Goal: Find contact information: Find contact information

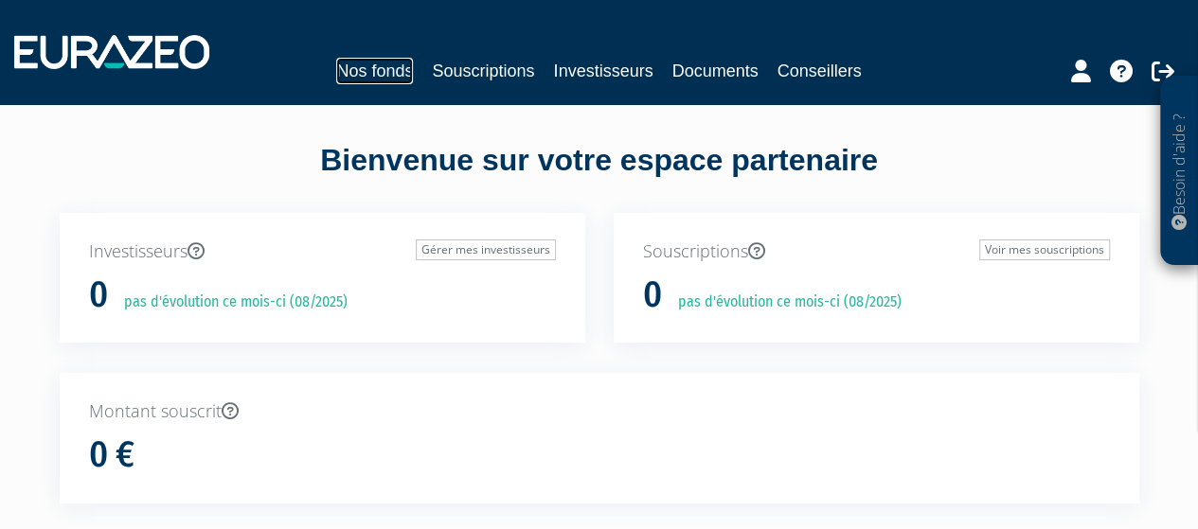
click at [372, 62] on link "Nos fonds" at bounding box center [374, 71] width 77 height 27
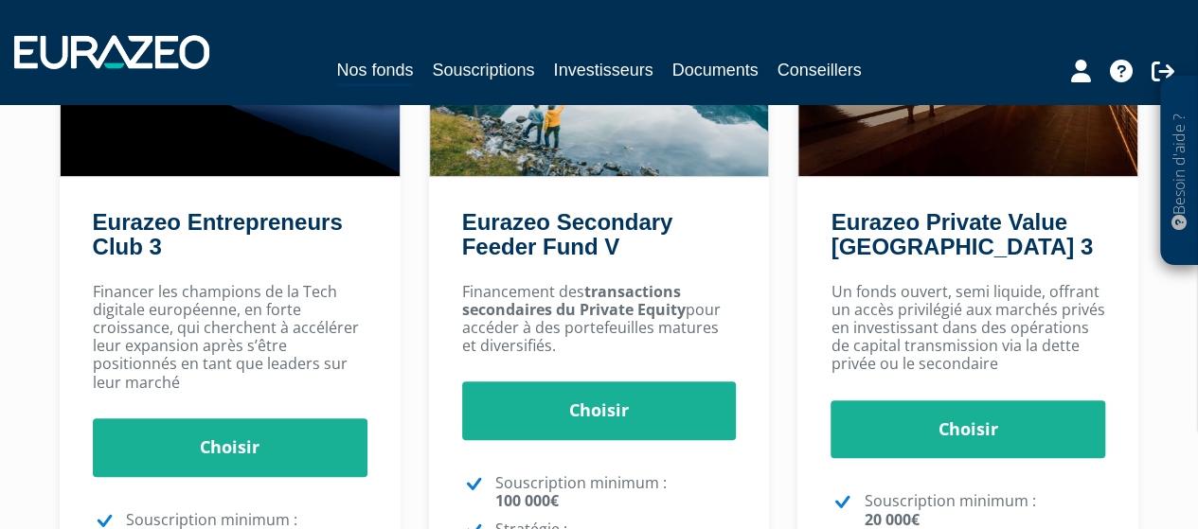
scroll to position [99, 0]
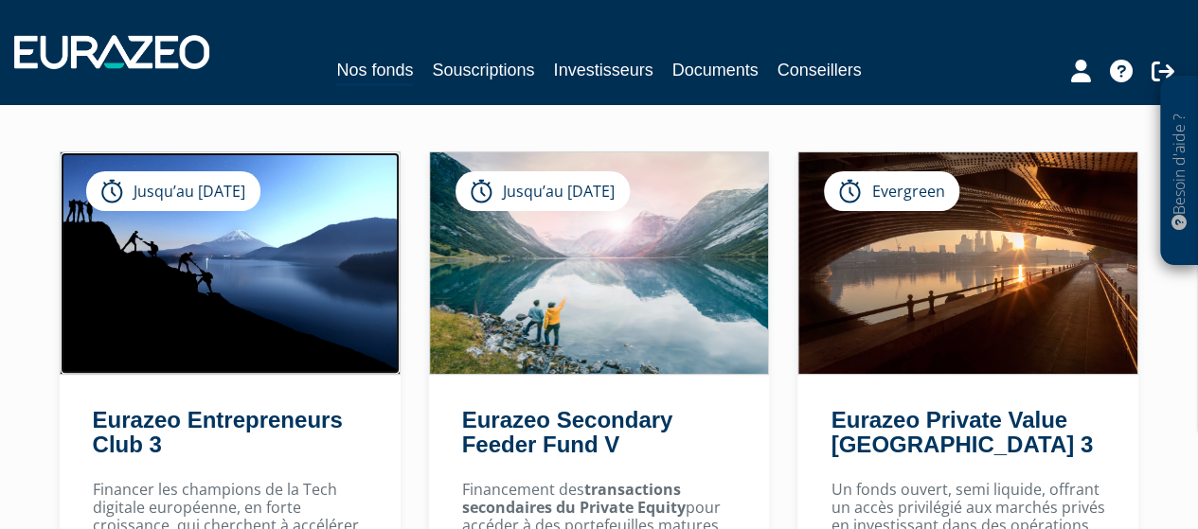
click at [237, 346] on img at bounding box center [230, 263] width 339 height 222
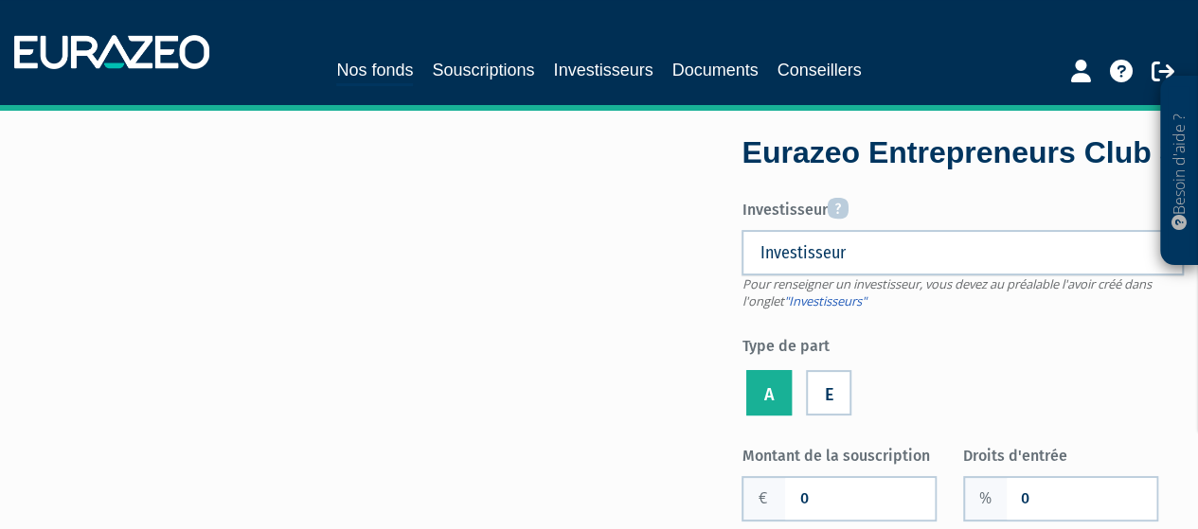
scroll to position [39, 0]
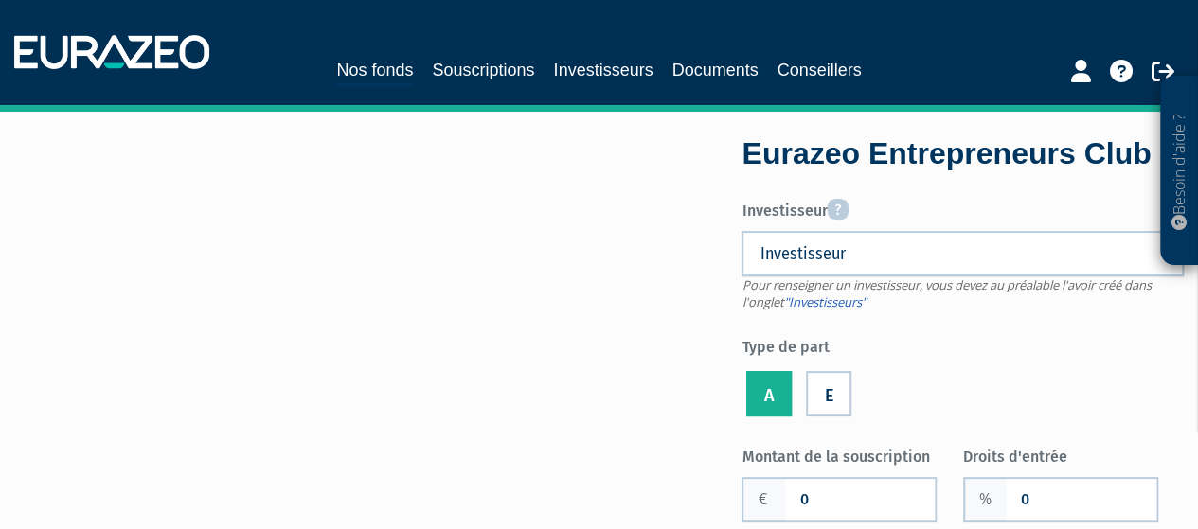
click at [849, 265] on span "Investisseur" at bounding box center [950, 253] width 382 height 23
click at [341, 68] on link "Nos fonds" at bounding box center [374, 71] width 77 height 29
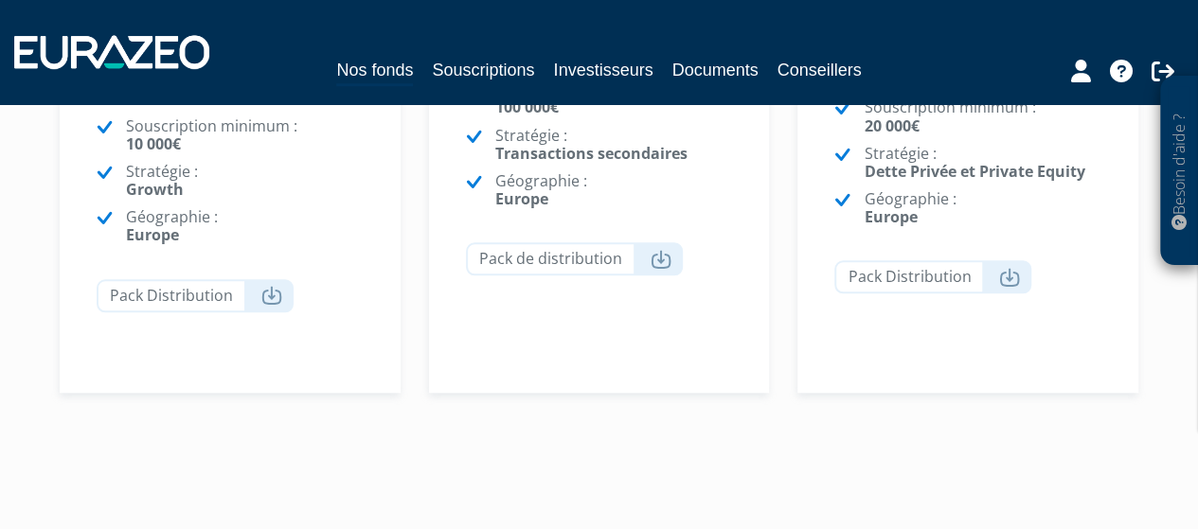
scroll to position [693, 0]
click at [273, 294] on icon at bounding box center [271, 293] width 21 height 19
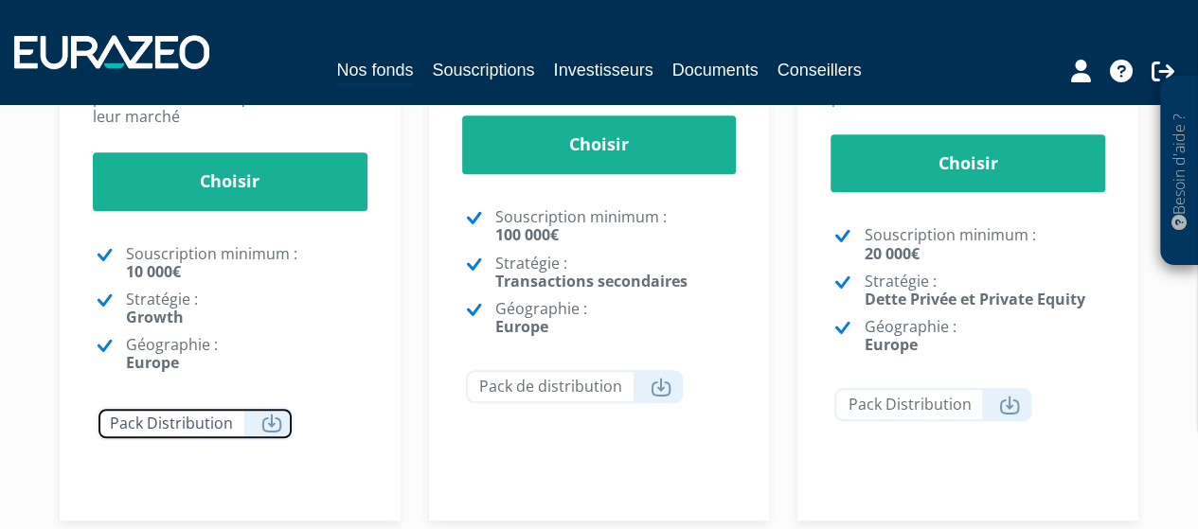
scroll to position [564, 0]
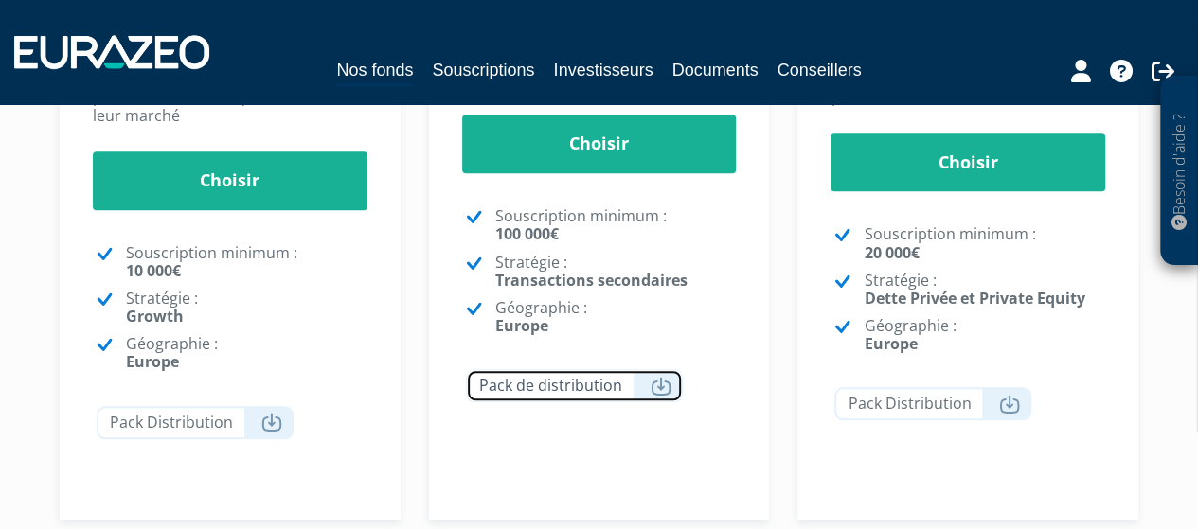
click at [659, 386] on icon at bounding box center [660, 386] width 21 height 19
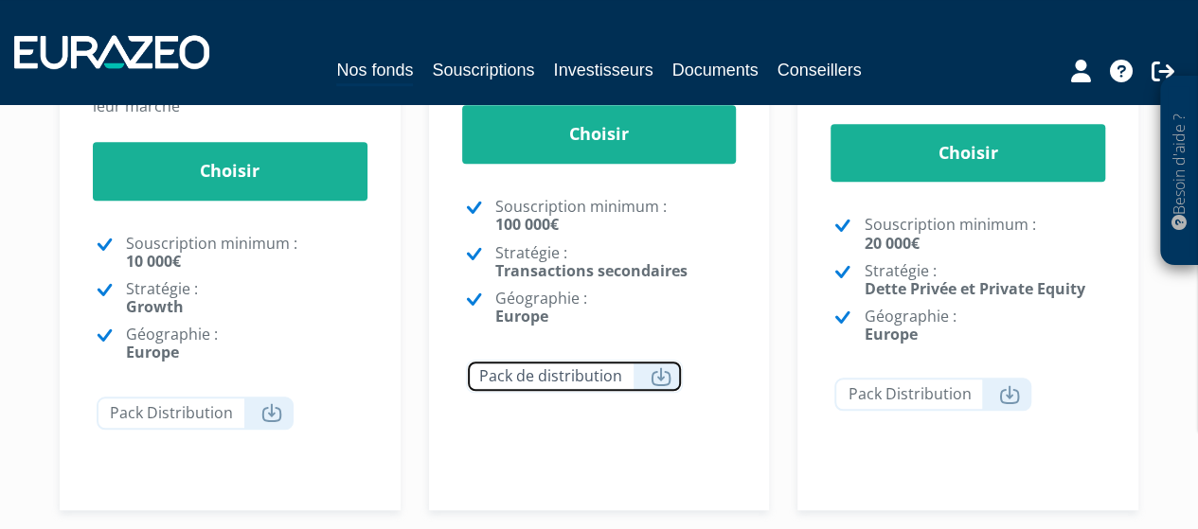
scroll to position [577, 0]
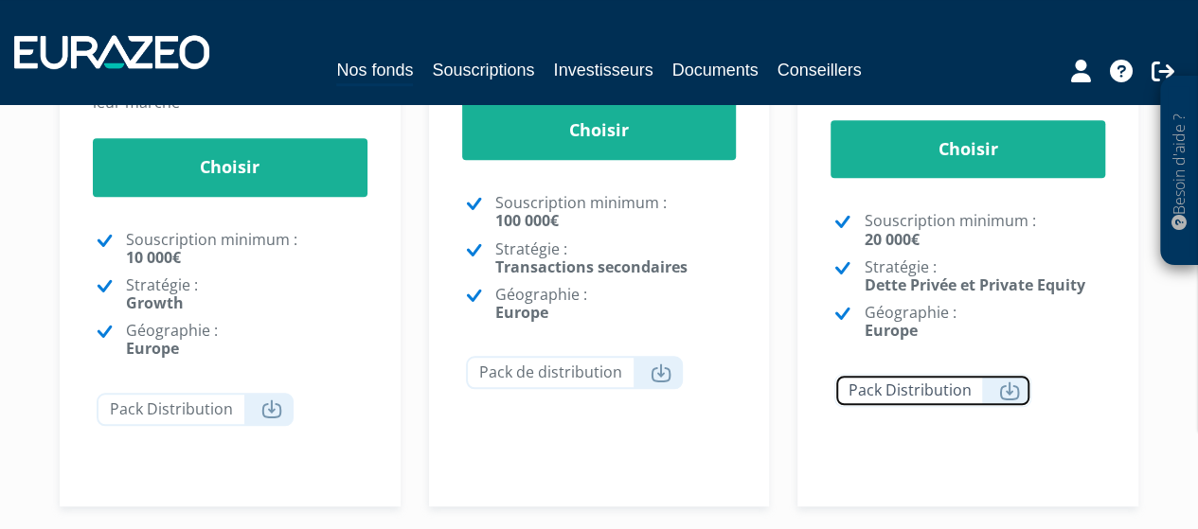
click at [1011, 382] on icon at bounding box center [1009, 391] width 21 height 19
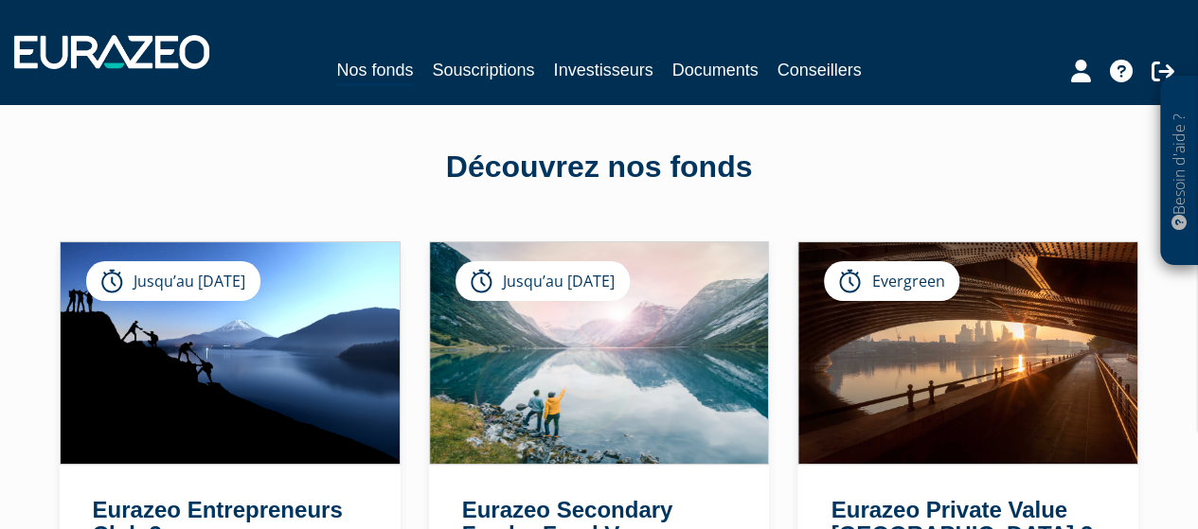
scroll to position [0, 0]
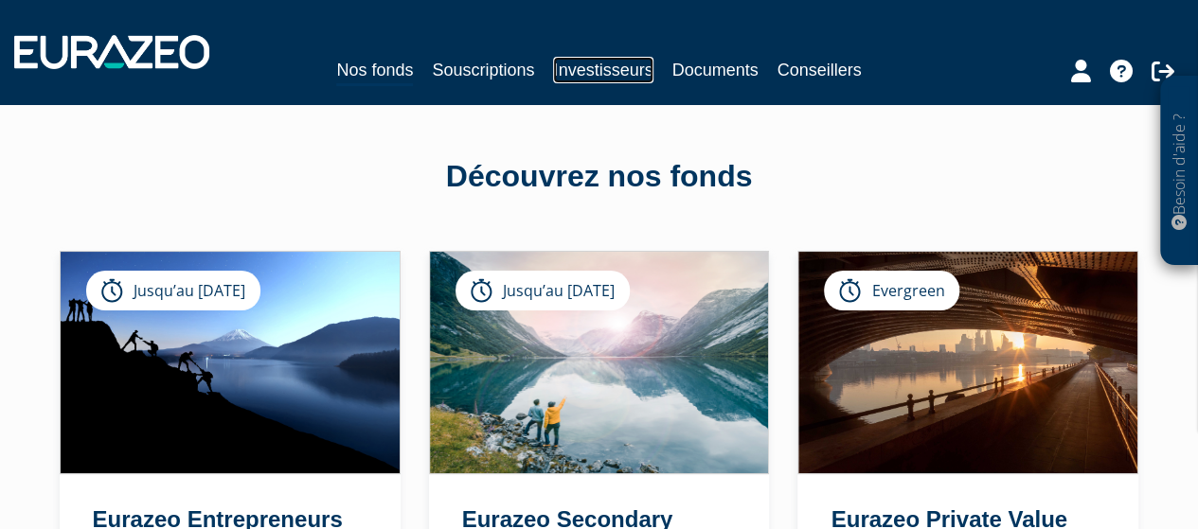
click at [608, 67] on link "Investisseurs" at bounding box center [602, 70] width 99 height 27
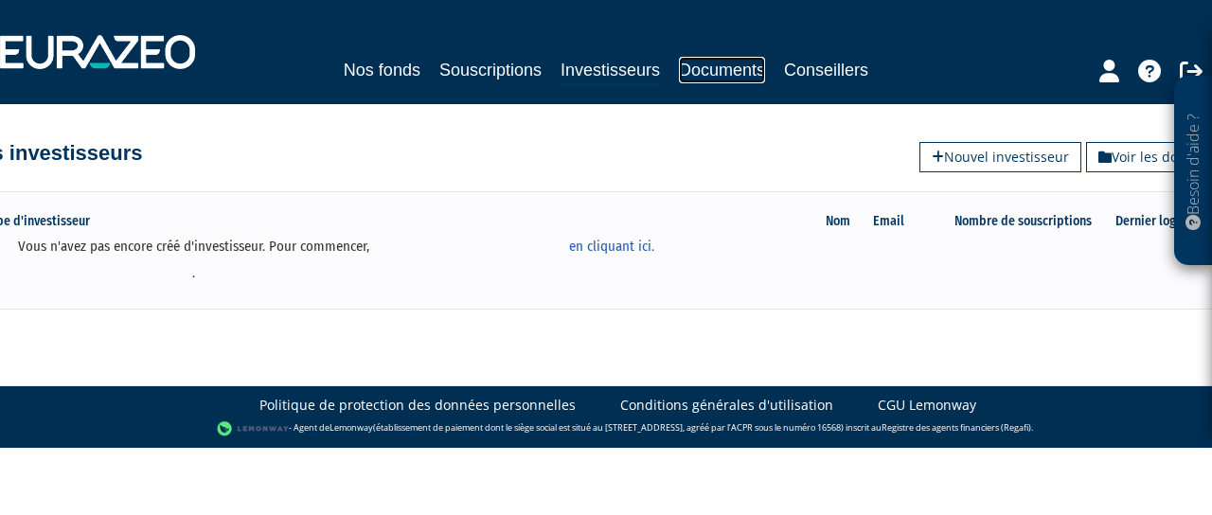
click at [755, 65] on link "Documents" at bounding box center [722, 70] width 86 height 27
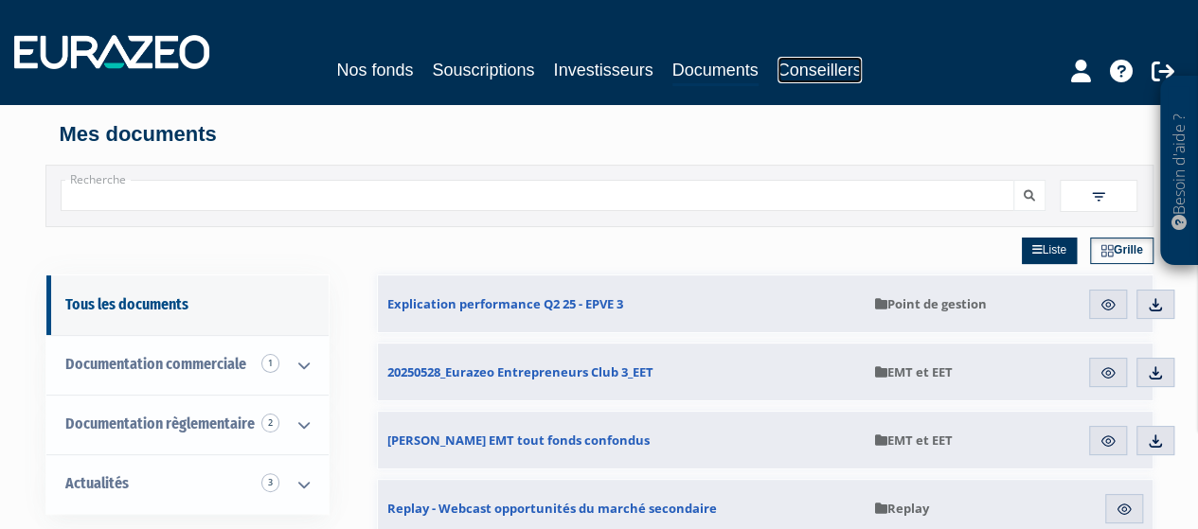
click at [831, 58] on link "Conseillers" at bounding box center [819, 70] width 84 height 27
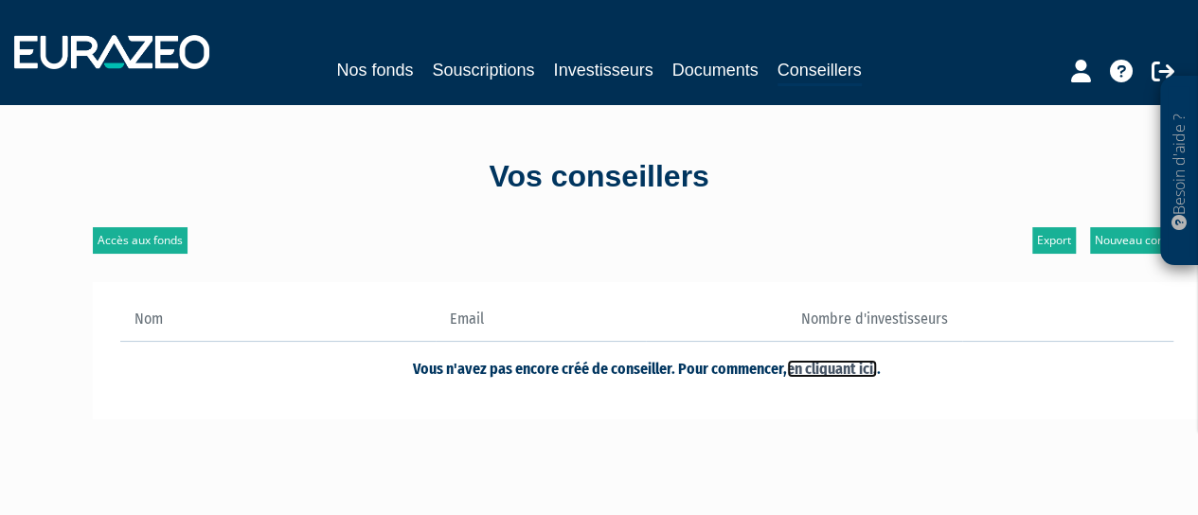
click at [835, 368] on link "en cliquant ici." at bounding box center [832, 369] width 90 height 18
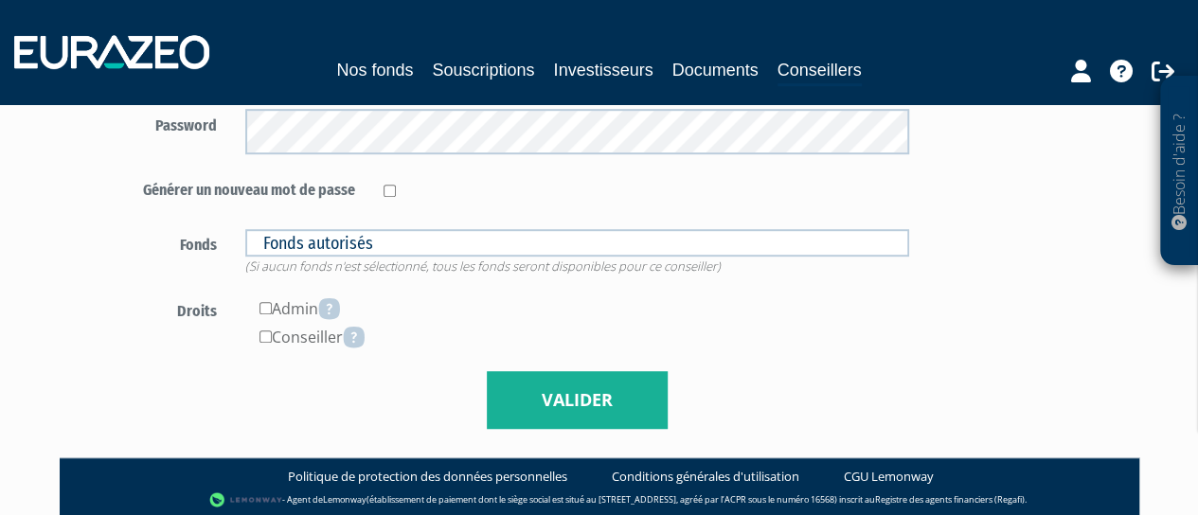
scroll to position [462, 0]
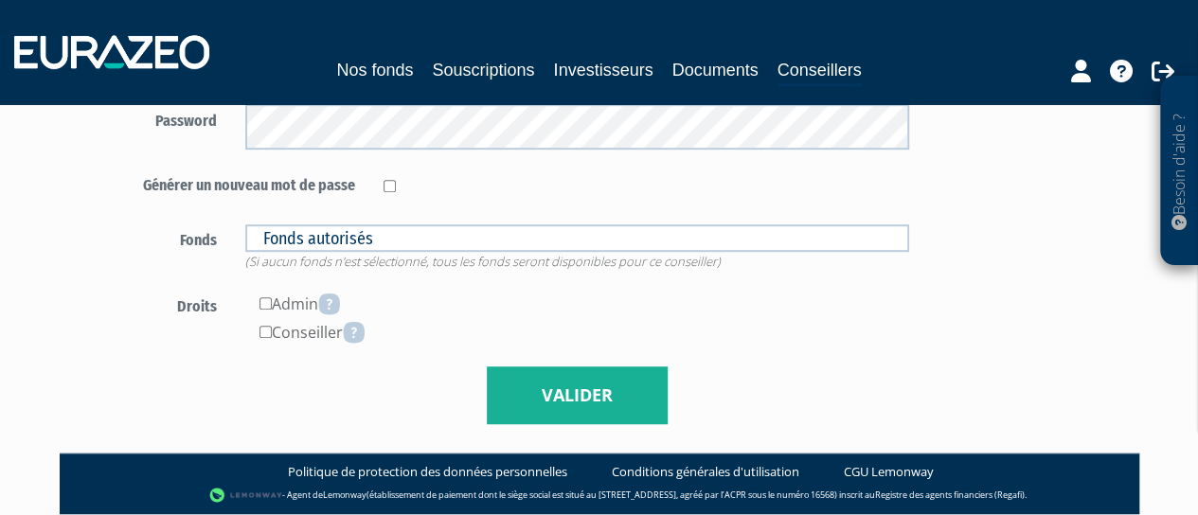
type input "[PERSON_NAME][EMAIL_ADDRESS][DOMAIN_NAME]"
click at [335, 300] on icon at bounding box center [329, 304] width 22 height 23
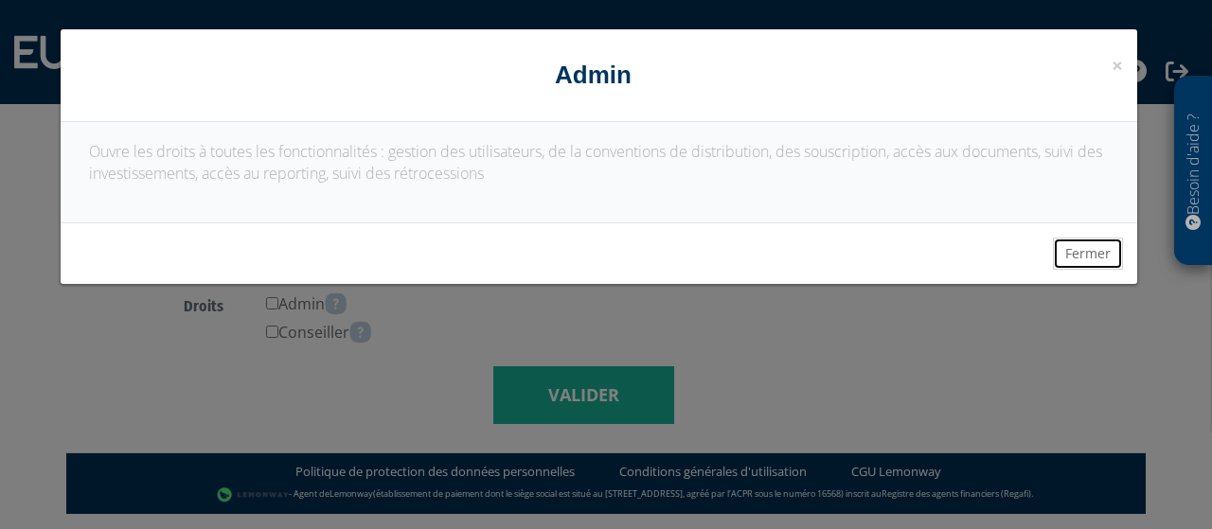
click at [1096, 258] on button "Fermer" at bounding box center [1088, 254] width 70 height 32
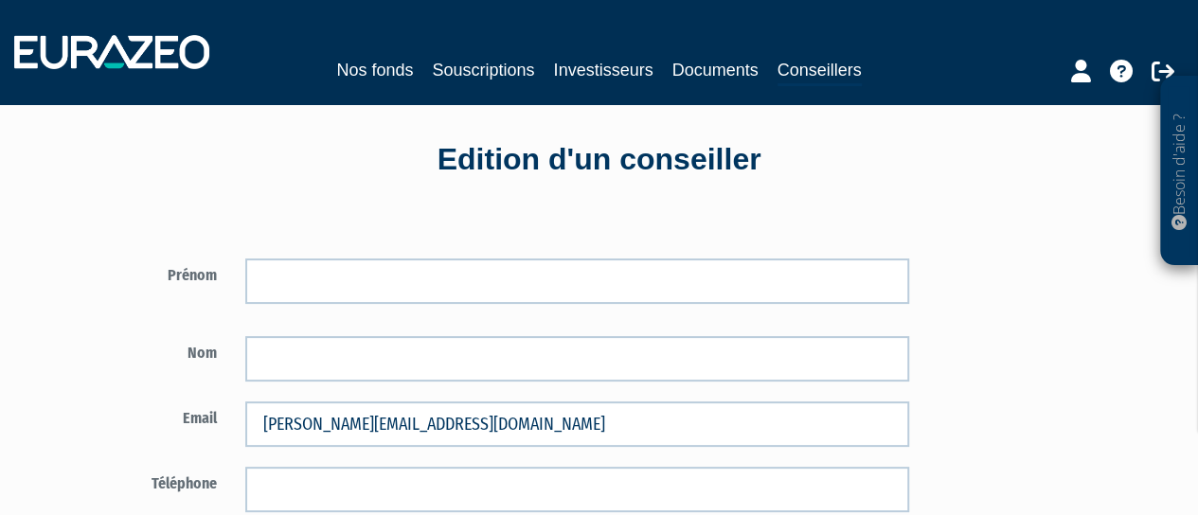
scroll to position [0, 0]
